Goal: Information Seeking & Learning: Learn about a topic

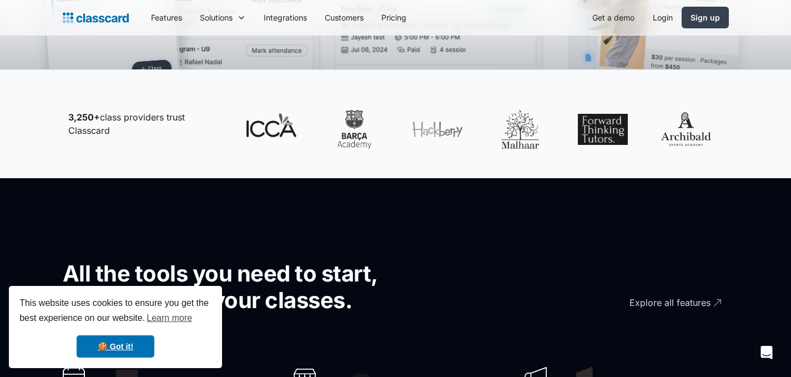
scroll to position [538, 0]
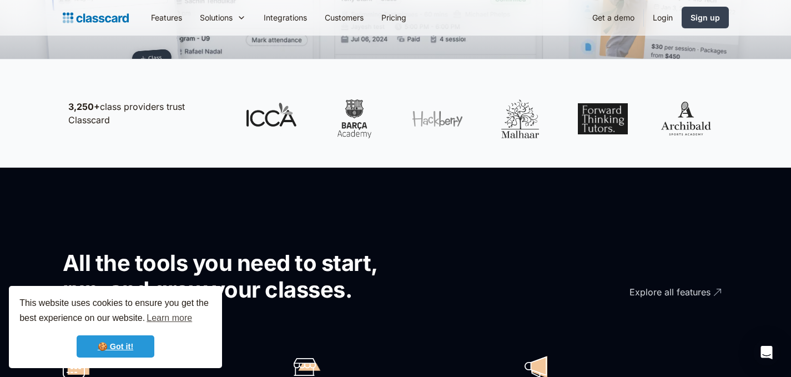
click at [128, 343] on link "🍪 Got it!" at bounding box center [116, 346] width 78 height 22
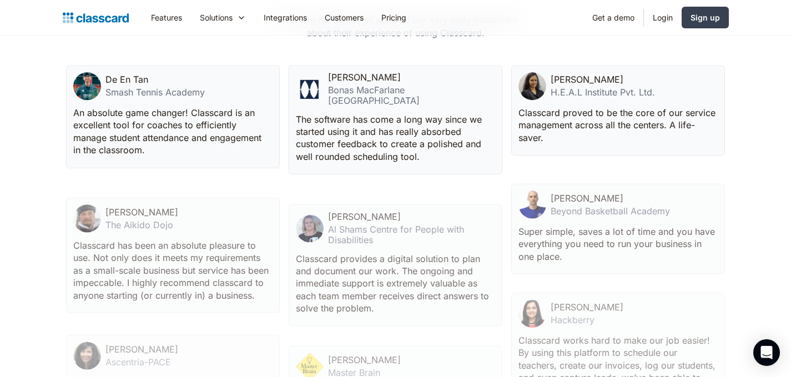
scroll to position [2986, 0]
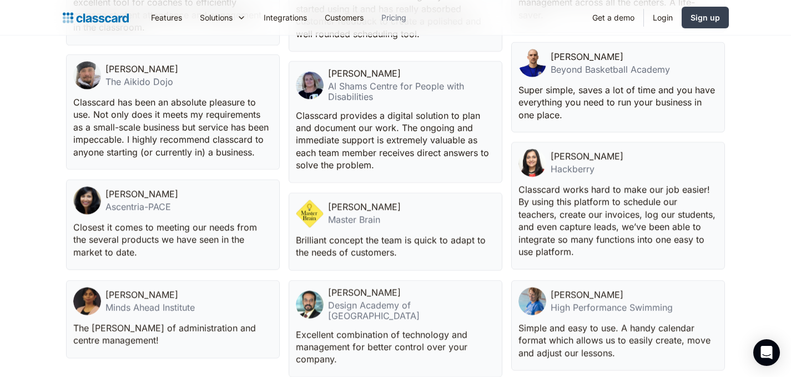
click at [388, 19] on link "Pricing" at bounding box center [393, 17] width 43 height 25
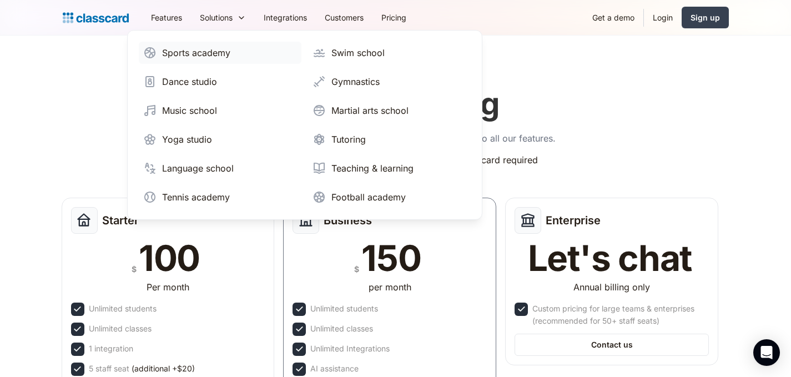
click at [203, 53] on div "Sports academy" at bounding box center [196, 52] width 68 height 13
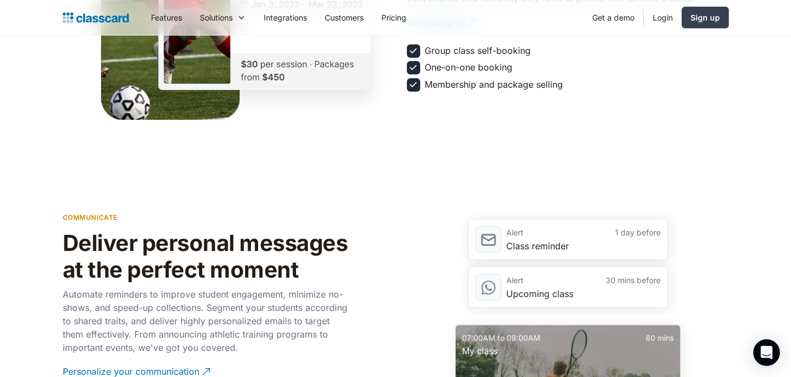
scroll to position [1474, 0]
